Goal: Task Accomplishment & Management: Manage account settings

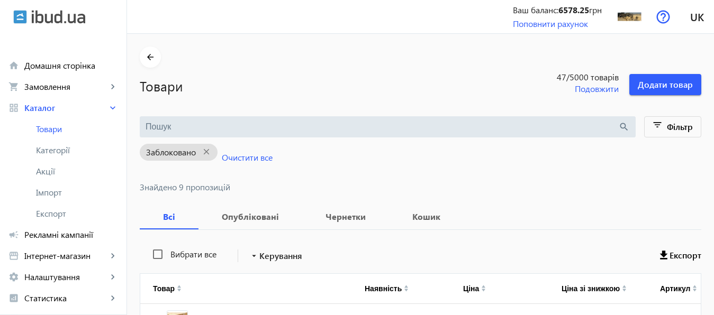
scroll to position [362, 0]
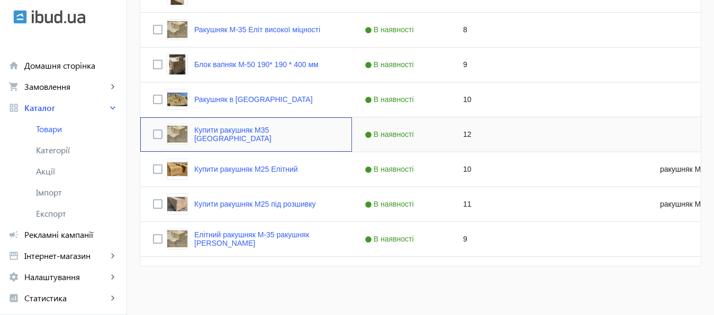
click at [245, 137] on link "Купити ракушняк М35 [GEOGRAPHIC_DATA]" at bounding box center [266, 134] width 145 height 17
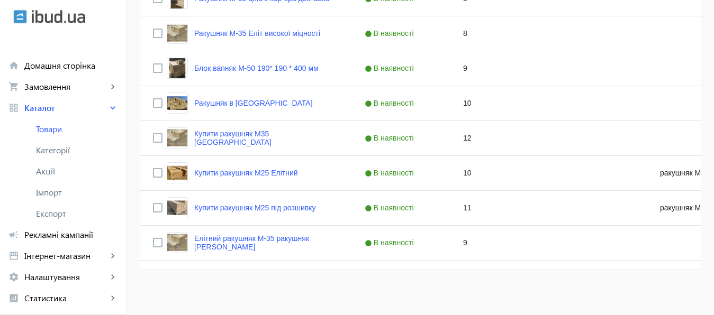
scroll to position [359, 0]
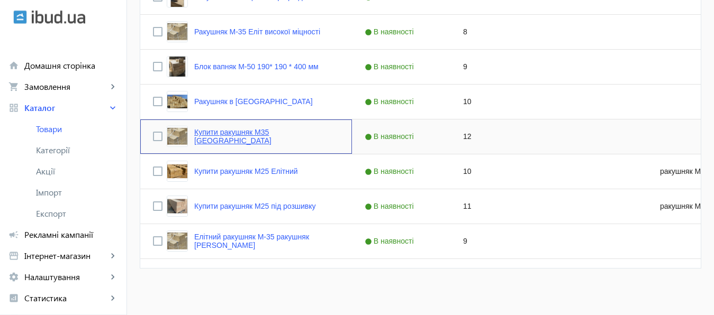
click at [280, 138] on link "Купити ракушняк М35 [GEOGRAPHIC_DATA]" at bounding box center [266, 136] width 145 height 17
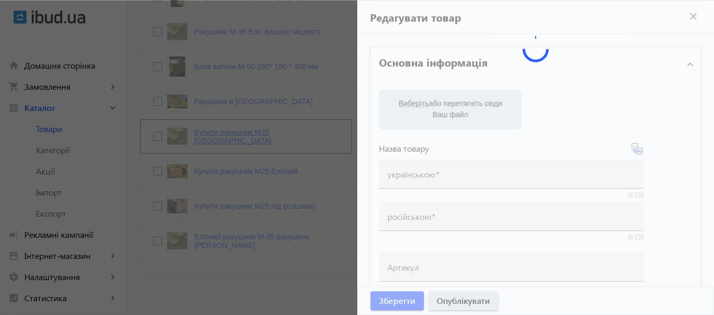
type input "Купити ракушняк М35 [GEOGRAPHIC_DATA]"
type input "Купить ракушняк М35 Одесская область"
checkbox input "true"
type input "12"
type input "1000"
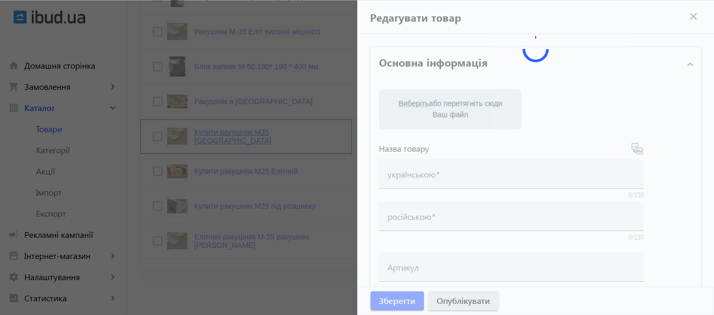
type input "1500"
type input "Ракушняк М35 купити Одеська область — ракушняк М35в Одеській області — ціна рак…"
type input "Ракушняк М35 Одесская область — ракушняк м35 в Одесской области — цена ракушняк…"
type textarea "Блок ракушняк М35 — Одеська область, ракушняк в Одеську область, ракушняк М35 —…"
type textarea "Блок ракушняк М35 — Одесская область, ракушняк в Одесскую область, ракушняк М35…"
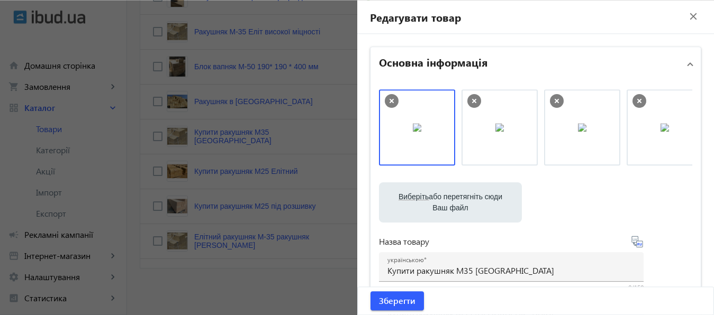
click at [453, 199] on label "Виберіть або перетягніть сюди Ваш файл" at bounding box center [450, 203] width 126 height 30
click at [453, 199] on input "Виберіть або перетягніть сюди Ваш файл" at bounding box center [450, 203] width 126 height 13
type input "C:\fakepath\КАРЬЕР РАКУШНЯКА 7.PNG"
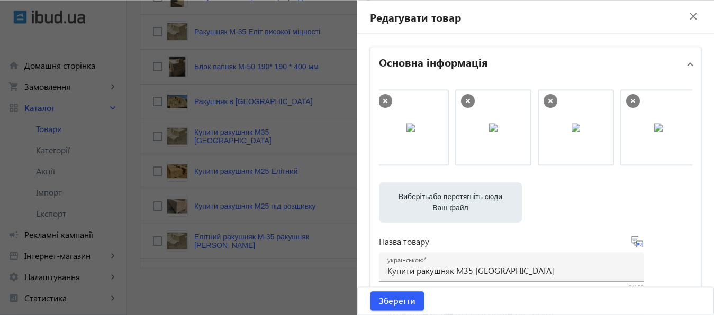
scroll to position [0, 104]
click at [443, 198] on label "Виберіть або перетягніть сюди Ваш файл" at bounding box center [450, 203] width 126 height 30
click at [443, 198] on input "Виберіть або перетягніть сюди Ваш файл" at bounding box center [450, 203] width 126 height 13
type input "C:\fakepath\РАКУШНЯК М25 ОДЕССКИЙ КАРЬЕР ЮЖНЫЙ.PNG"
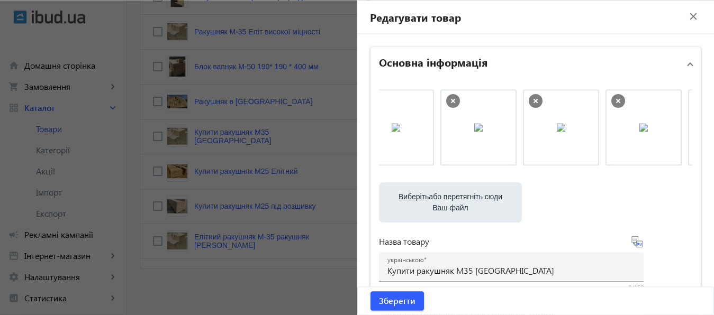
scroll to position [0, 186]
drag, startPoint x: 647, startPoint y: 118, endPoint x: 417, endPoint y: 118, distance: 230.3
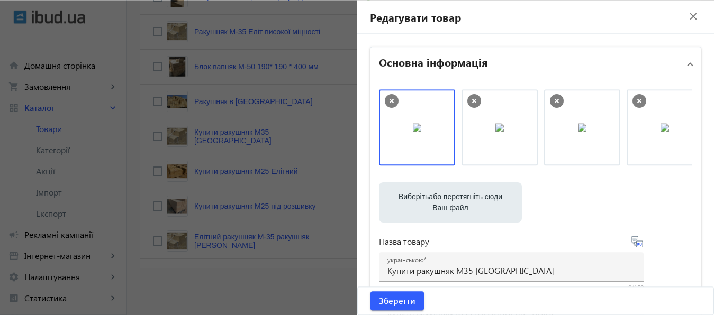
click at [472, 102] on icon at bounding box center [474, 101] width 4 height 4
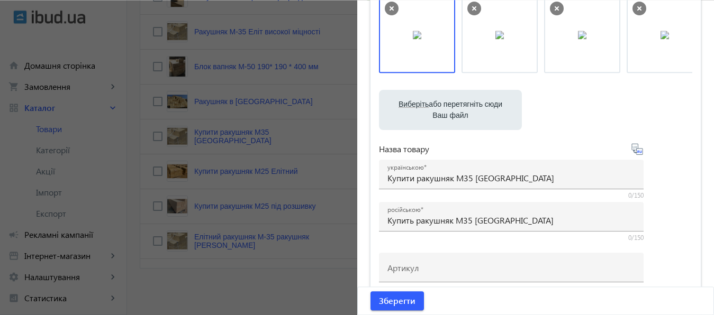
scroll to position [97, 0]
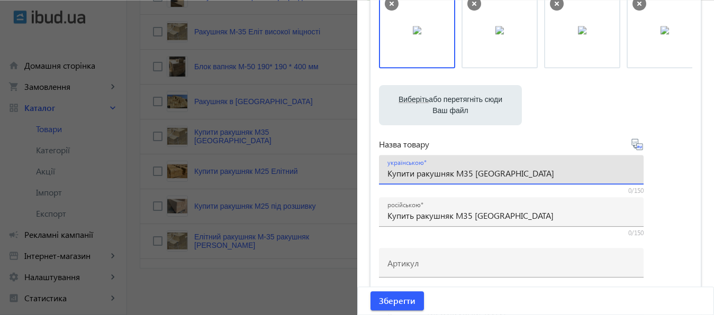
click at [468, 173] on input "Купити ракушняк М35 [GEOGRAPHIC_DATA]" at bounding box center [511, 173] width 248 height 11
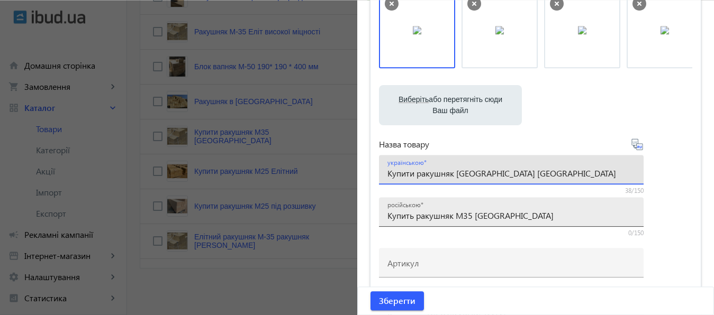
type input "Купити ракушняк Одеса Одеська область"
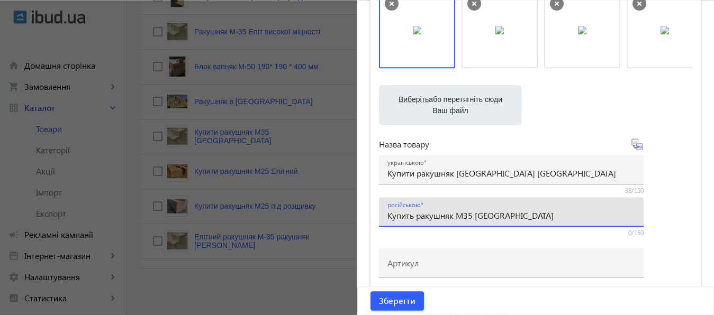
drag, startPoint x: 452, startPoint y: 215, endPoint x: 467, endPoint y: 215, distance: 15.4
click at [467, 215] on input "Купить ракушняк М35 Одесская область" at bounding box center [511, 215] width 248 height 11
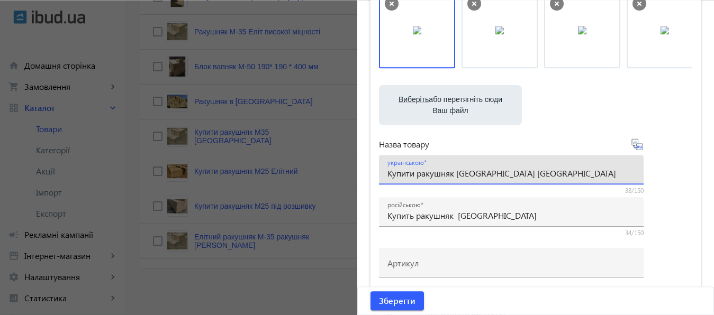
drag, startPoint x: 454, startPoint y: 172, endPoint x: 474, endPoint y: 171, distance: 20.1
click at [474, 171] on input "Купити ракушняк Одеса Одеська область" at bounding box center [511, 173] width 248 height 11
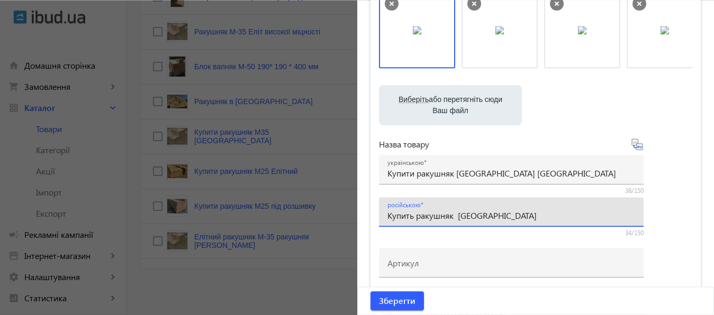
click at [456, 214] on input "Купить ракушняк Одесская область" at bounding box center [511, 215] width 248 height 11
paste input "аОдес"
click at [474, 220] on input "Купить ракушняк Одеса Одесская область" at bounding box center [511, 215] width 248 height 11
type input "Купить ракушняк Одесса Одесская область"
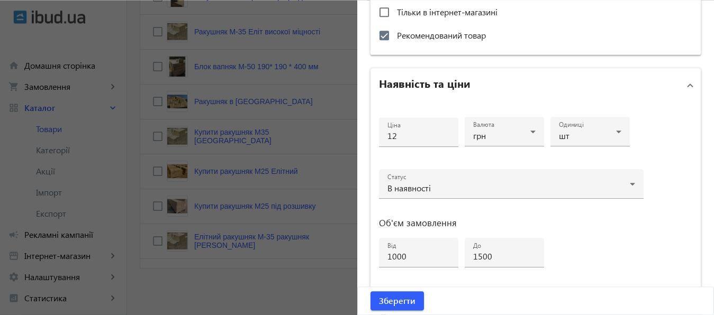
scroll to position [436, 0]
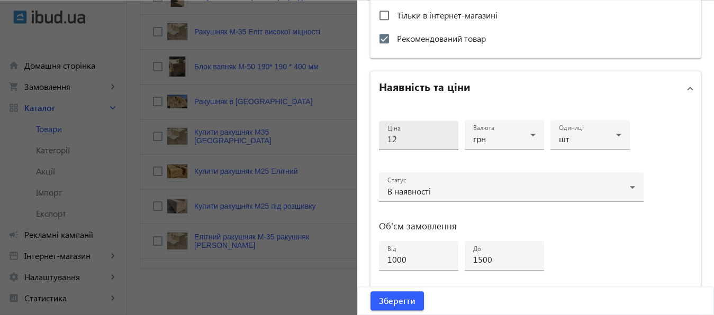
click at [395, 144] on div "Ціна 12" at bounding box center [418, 136] width 62 height 30
type input "10"
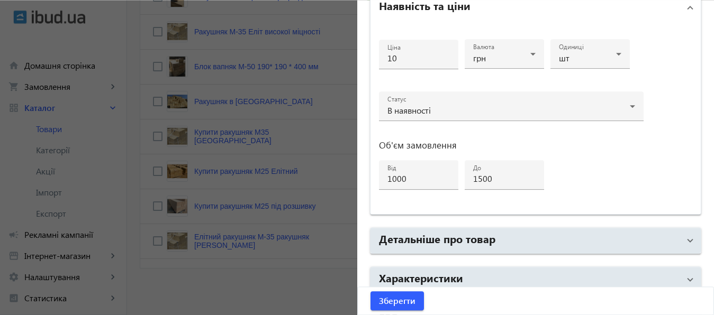
scroll to position [566, 0]
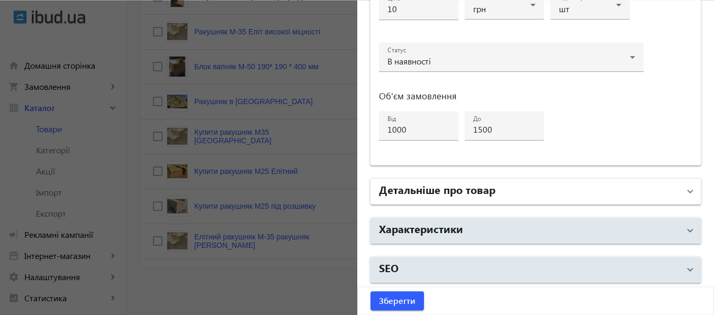
click at [444, 191] on h2 "Детальніше про товар" at bounding box center [437, 189] width 116 height 15
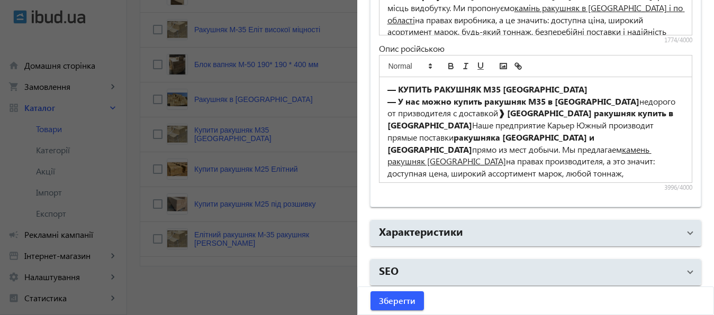
scroll to position [918, 0]
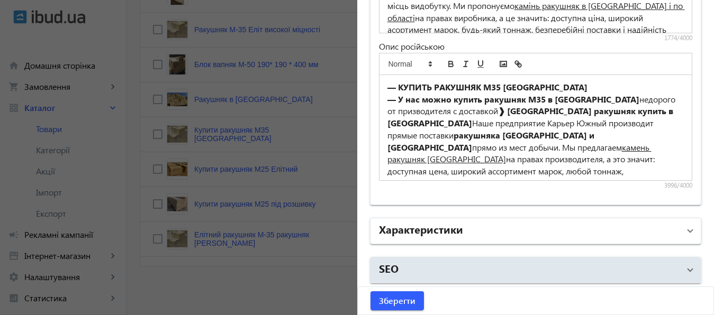
click at [456, 228] on h2 "Характеристики" at bounding box center [421, 229] width 84 height 15
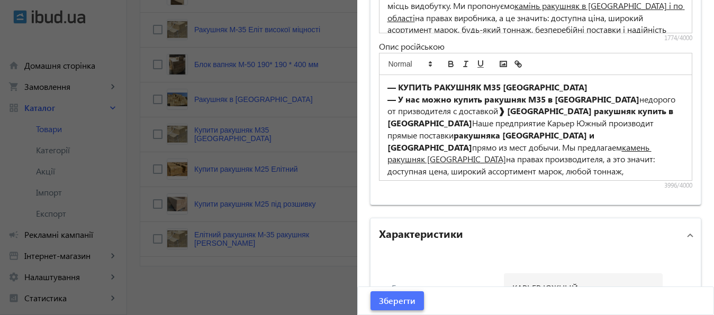
click at [385, 302] on span "Зберегти" at bounding box center [397, 301] width 37 height 12
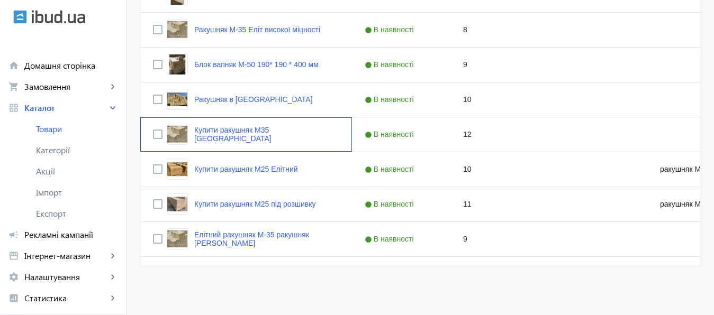
scroll to position [0, 0]
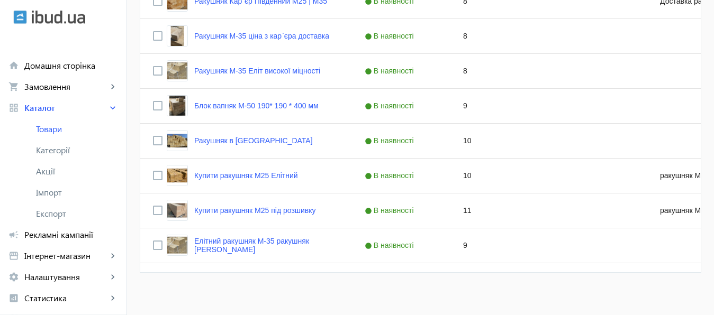
scroll to position [327, 0]
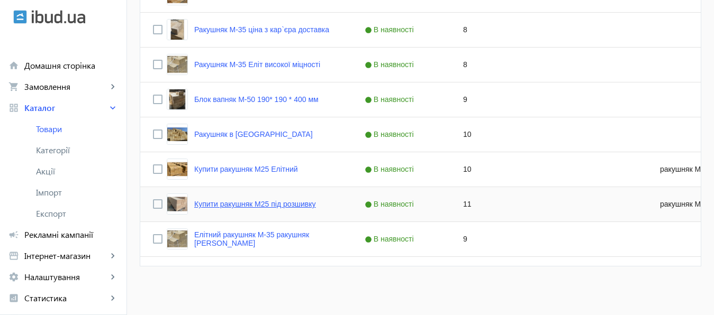
click at [238, 204] on link "Купити ракушняк М25 під розшивку" at bounding box center [255, 204] width 122 height 8
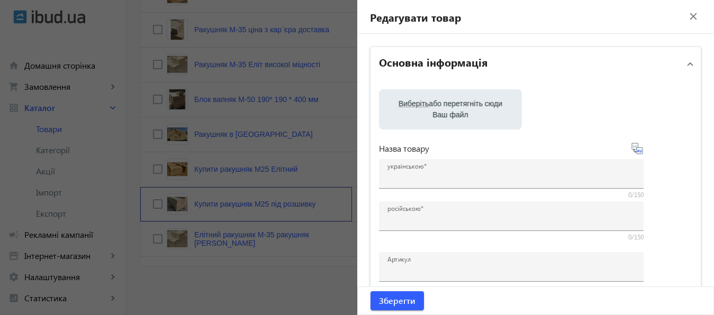
type input "Купити ракушняк М25 під розшивку"
type input "Купить ракушняк М25 под расшивку"
type input "ракушняк М25 под расшивку"
checkbox input "true"
type input "11"
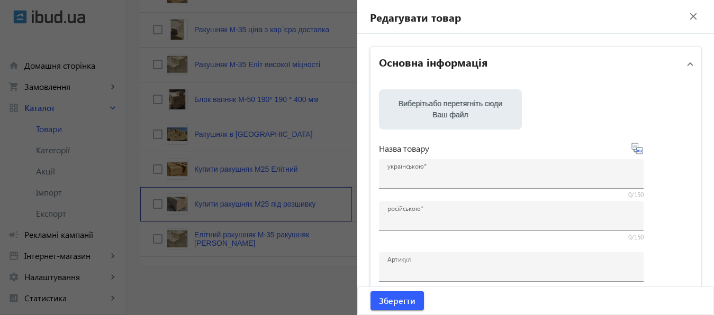
type input "1000"
type input "2000"
type input "Ракушняк М25 під розшивку (ракушняк М25 облицювальний), ракушняк М25 Еліт ціна …"
type input "Ракушняк М25 под расшивку (ракушняк М25 облицовочный),ракушняк М25 Элит цена Од…"
type textarea "Ракушняк М25 Одеса, ціна ракушняк М25 Одеса, продаж ракушняка М25 в Одесі, раку…"
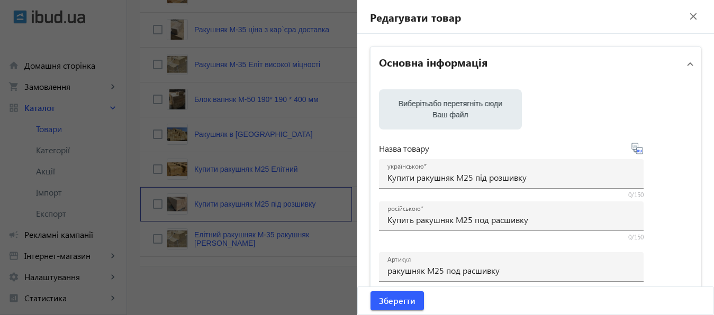
type textarea "Ракушняк М25 Одесса, цена ракушняк М25 Одесса, продажа ракушняка М25 в Одессе, …"
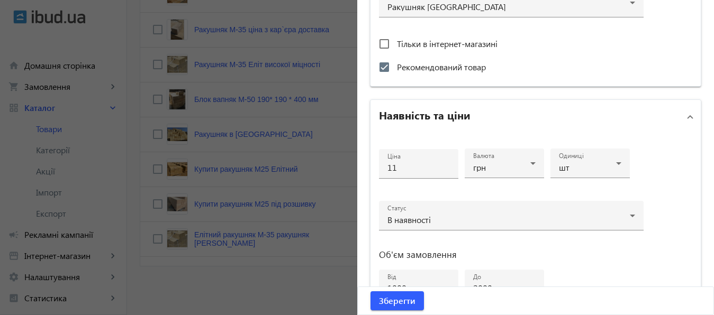
scroll to position [428, 0]
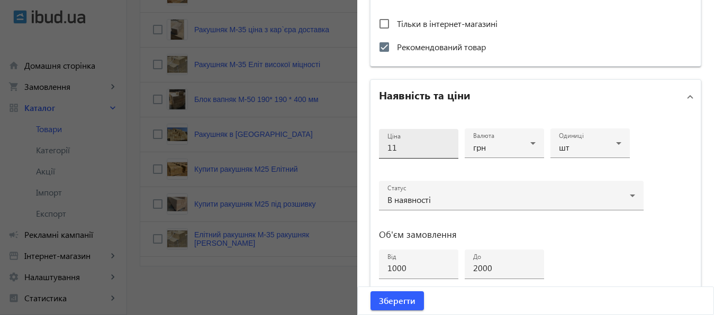
click at [395, 147] on input "11" at bounding box center [418, 147] width 62 height 11
type input "10"
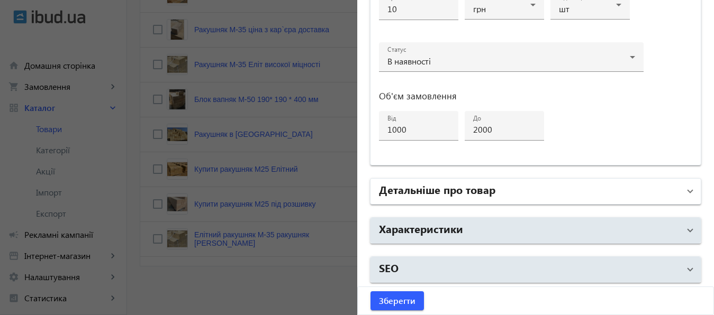
click at [459, 194] on h2 "Детальніше про товар" at bounding box center [437, 189] width 116 height 15
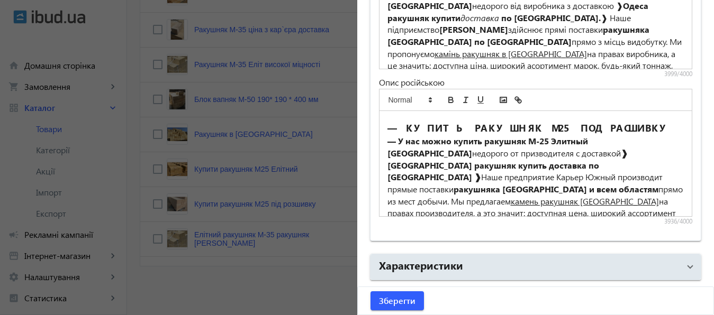
scroll to position [918, 0]
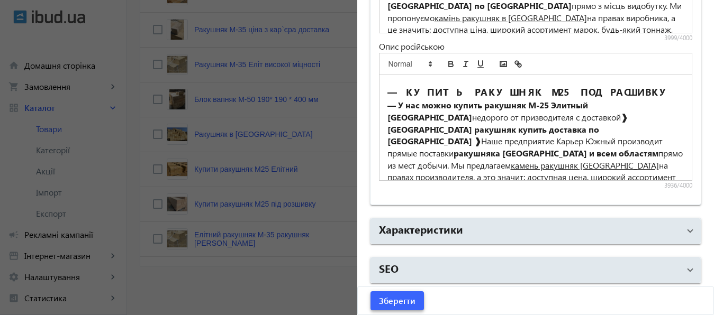
click at [390, 301] on span "Зберегти" at bounding box center [397, 301] width 37 height 12
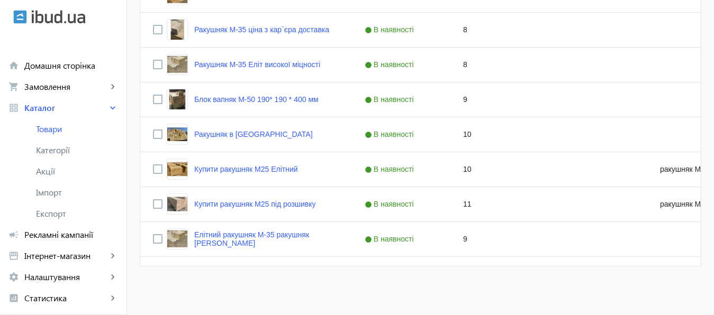
scroll to position [0, 0]
